Goal: Task Accomplishment & Management: Complete application form

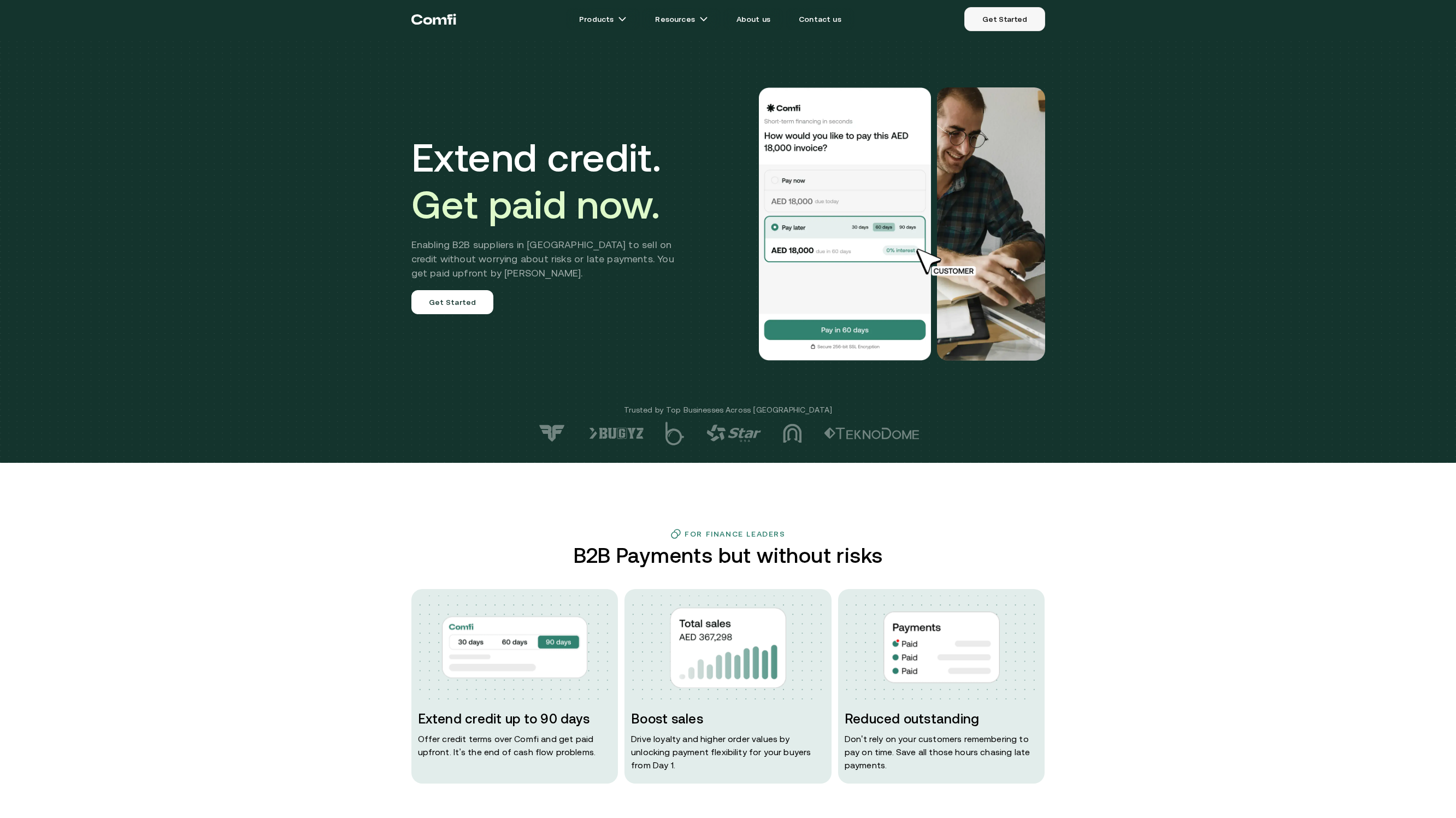
click at [1015, 23] on link "Get Started" at bounding box center [1004, 19] width 80 height 24
click at [994, 29] on link "Get Started" at bounding box center [1004, 19] width 80 height 24
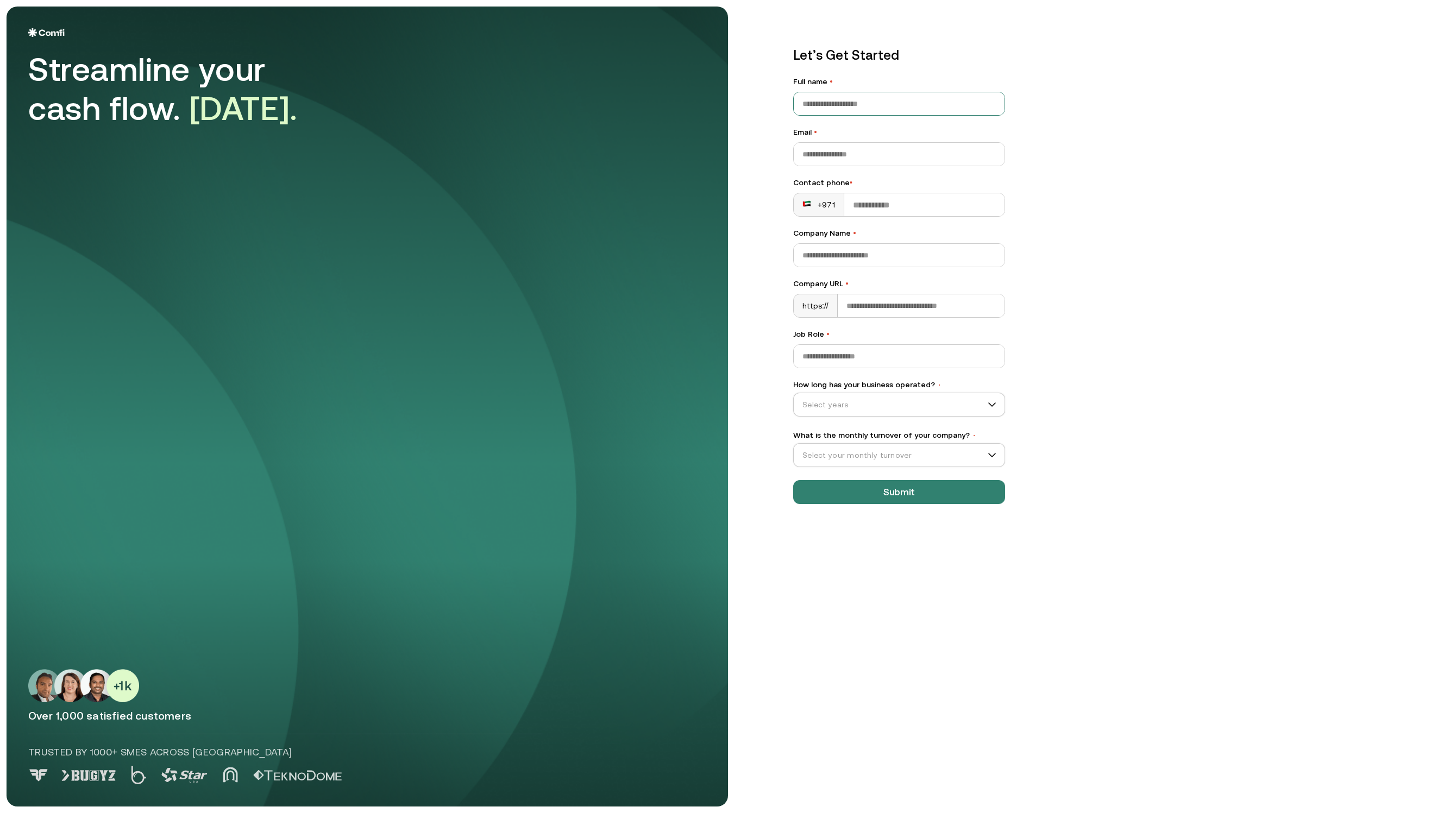
click at [839, 96] on input "Full name •" at bounding box center [899, 104] width 211 height 23
click at [834, 353] on input "Job Role •" at bounding box center [899, 356] width 211 height 23
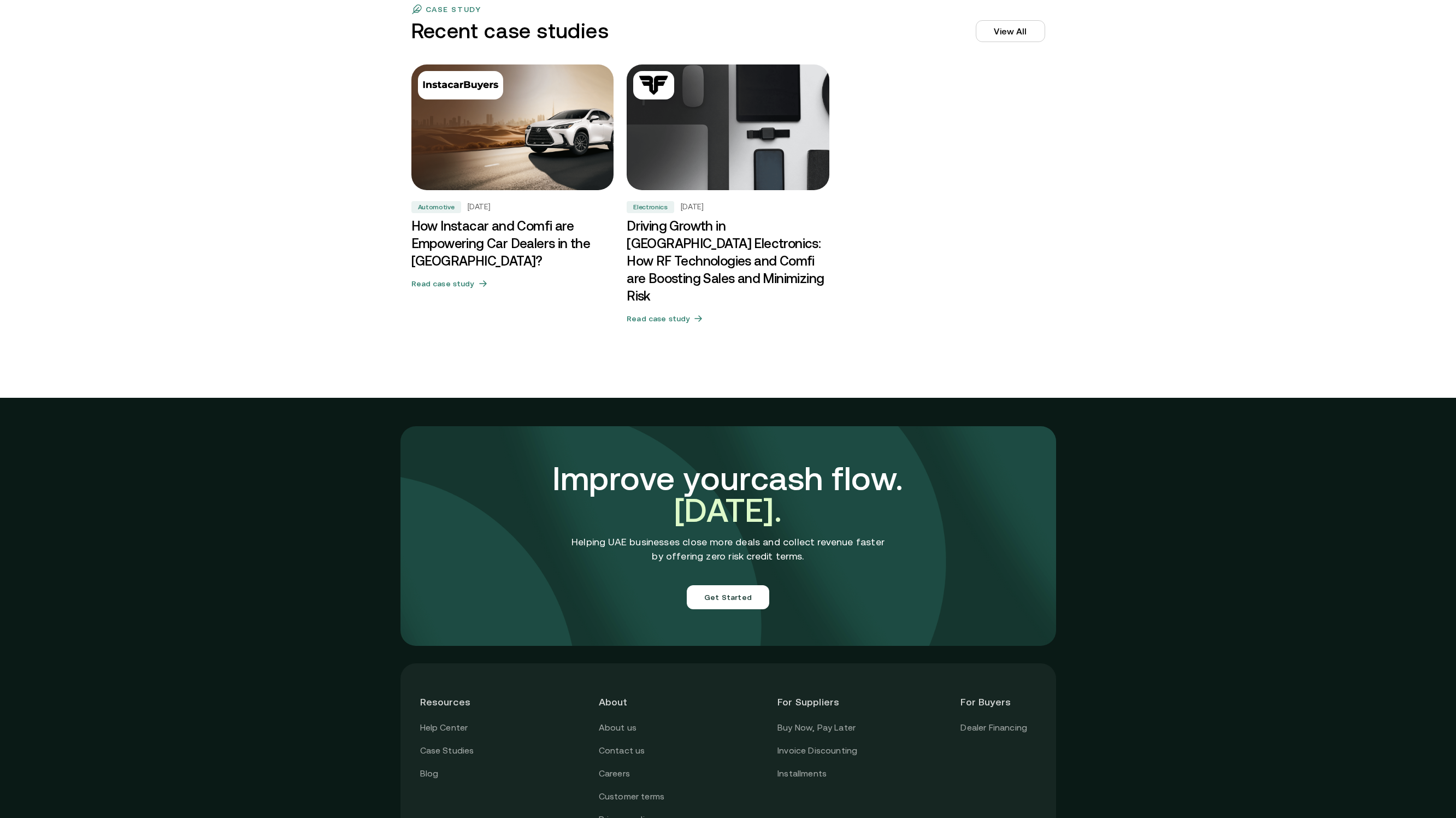
scroll to position [3547, 0]
